Goal: Task Accomplishment & Management: Manage account settings

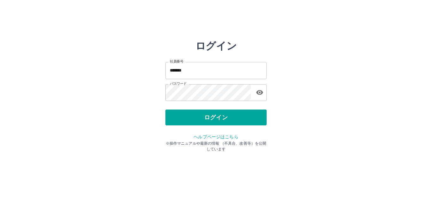
click at [218, 114] on button "ログイン" at bounding box center [216, 118] width 101 height 16
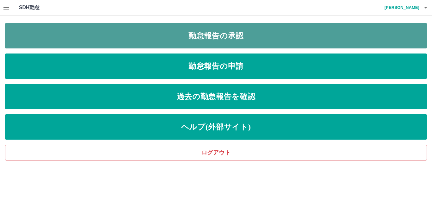
click at [234, 34] on link "勤怠報告の承認" at bounding box center [216, 35] width 422 height 25
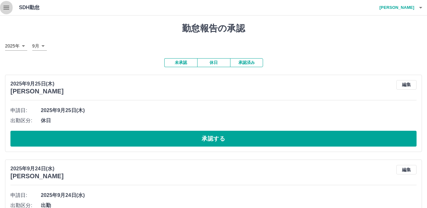
click at [5, 9] on icon "button" at bounding box center [6, 8] width 6 height 4
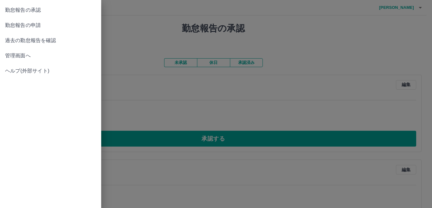
click at [12, 53] on span "管理画面へ" at bounding box center [50, 56] width 91 height 8
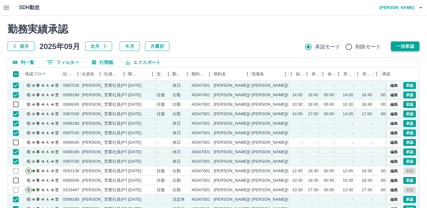
click at [414, 44] on button "一括承認" at bounding box center [405, 45] width 28 height 9
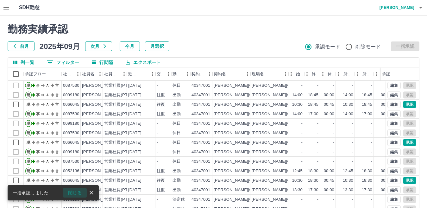
click at [72, 195] on button "閉じる" at bounding box center [75, 192] width 24 height 9
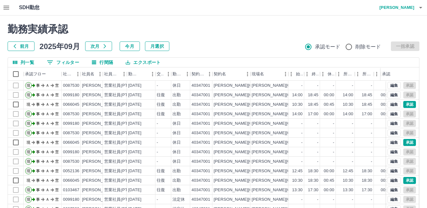
scroll to position [33, 0]
